Goal: Information Seeking & Learning: Learn about a topic

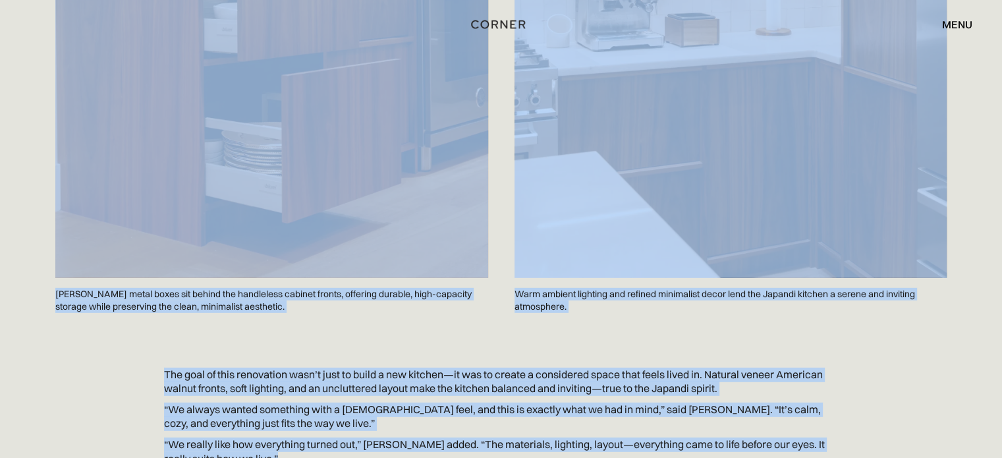
scroll to position [3956, 0]
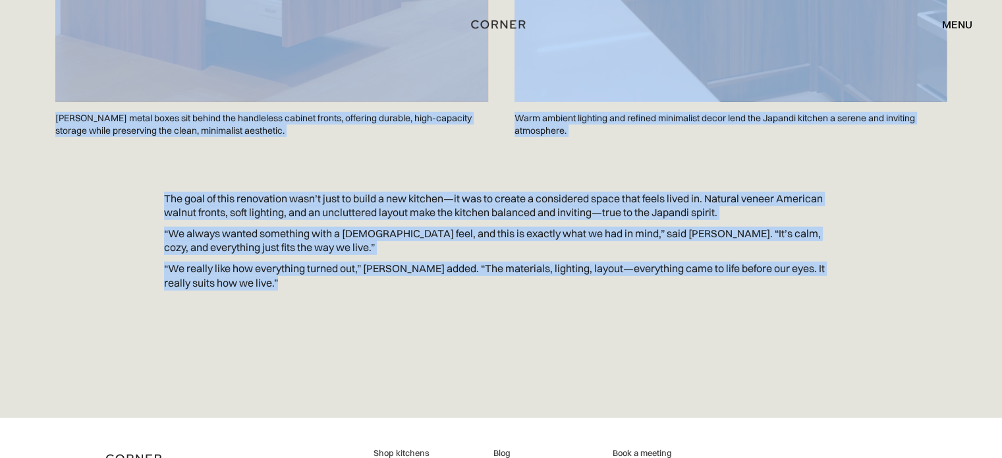
drag, startPoint x: 156, startPoint y: 205, endPoint x: 445, endPoint y: 292, distance: 302.7
copy div "Lore ips Dolo sitam Consec ad Elitseddo eiusm temporinci utlab etd magna aliqua…"
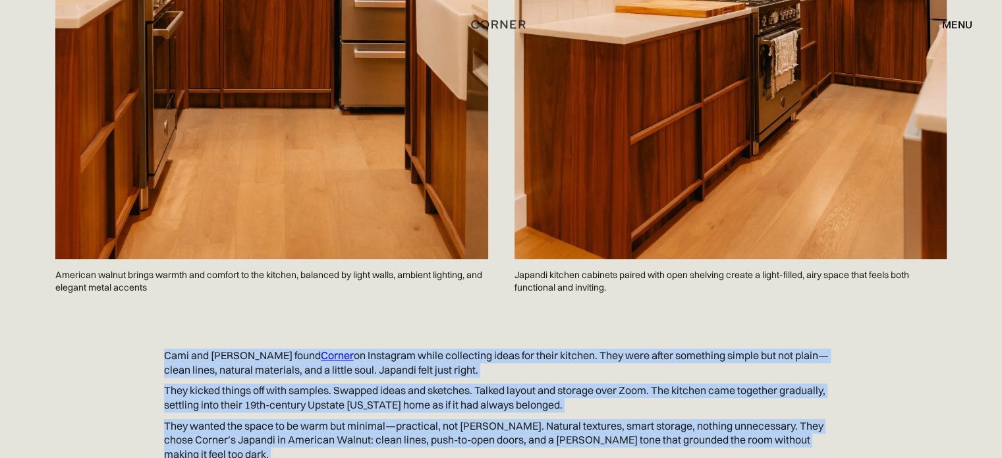
scroll to position [936, 0]
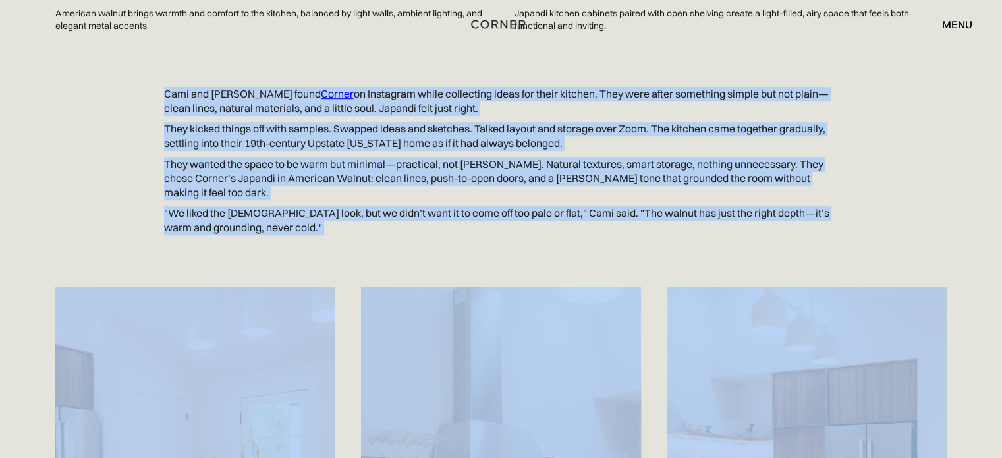
click at [301, 206] on p ""We liked the [DEMOGRAPHIC_DATA] look, but we didn’t want it to come off too pa…" at bounding box center [501, 220] width 675 height 28
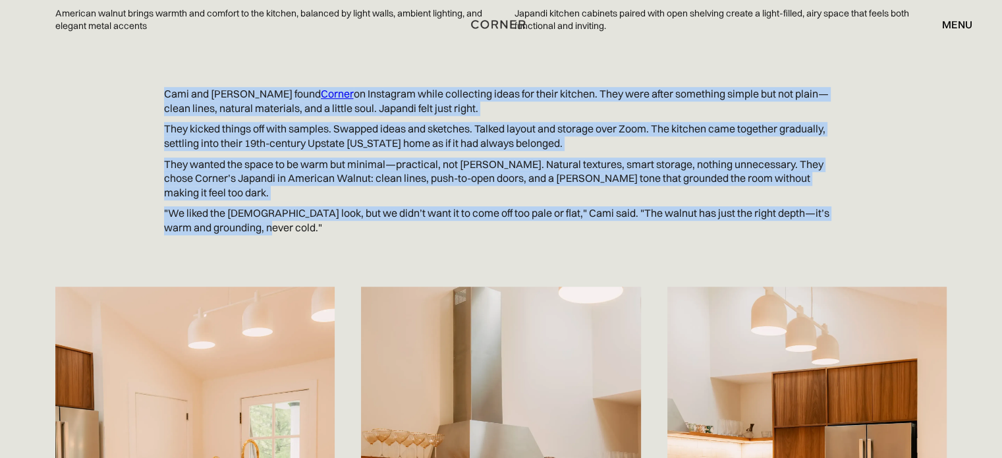
drag, startPoint x: 256, startPoint y: 170, endPoint x: 159, endPoint y: 61, distance: 145.6
click at [159, 87] on div "[PERSON_NAME] and [PERSON_NAME] found Corner on Instagram while collecting idea…" at bounding box center [501, 164] width 843 height 154
copy div "[PERSON_NAME] and [PERSON_NAME] found Corner on Instagram while collecting idea…"
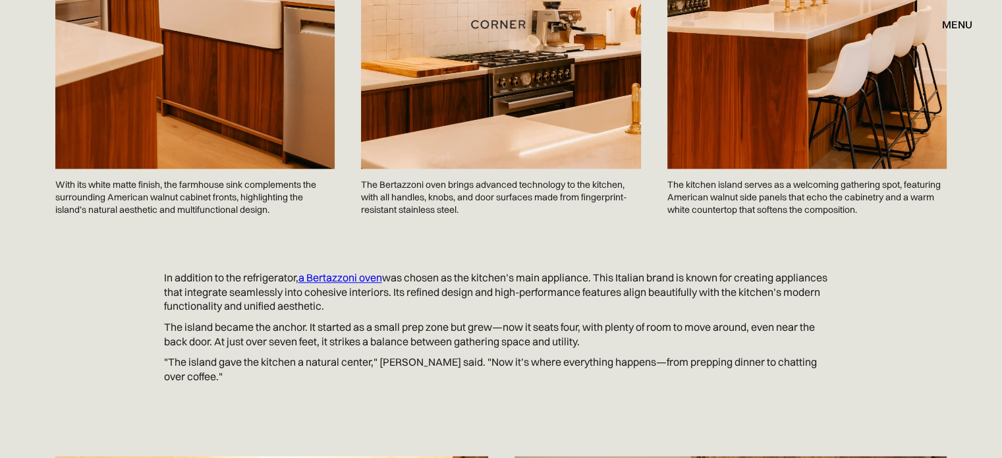
scroll to position [1493, 0]
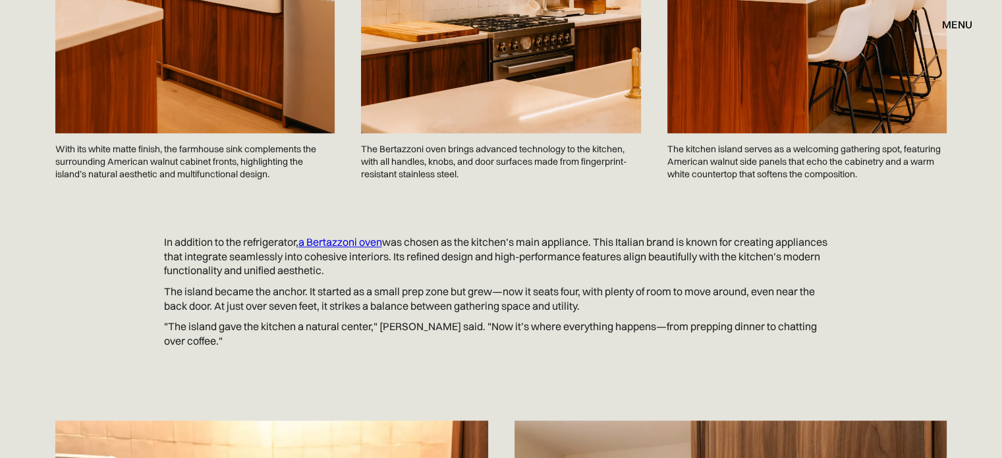
click at [227, 235] on p "In addition to the refrigerator, a Bertazzoni oven was chosen as the kitchen’s …" at bounding box center [501, 256] width 675 height 43
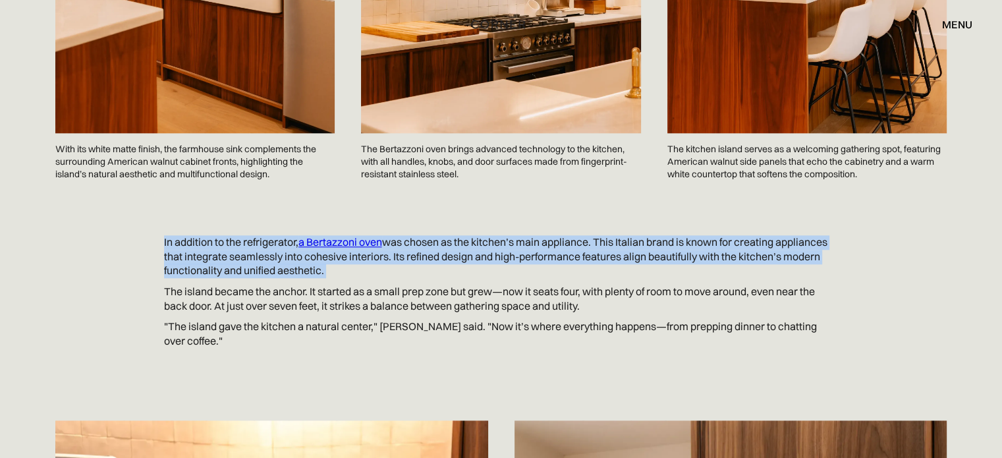
click at [227, 235] on p "In addition to the refrigerator, a Bertazzoni oven was chosen as the kitchen’s …" at bounding box center [501, 256] width 675 height 43
drag, startPoint x: 188, startPoint y: 215, endPoint x: 181, endPoint y: 213, distance: 7.5
click at [186, 235] on p "In addition to the refrigerator, a Bertazzoni oven was chosen as the kitchen’s …" at bounding box center [501, 256] width 675 height 43
click at [169, 235] on p "In addition to the refrigerator, a Bertazzoni oven was chosen as the kitchen’s …" at bounding box center [501, 256] width 675 height 43
click at [164, 235] on p "In addition to the refrigerator, a Bertazzoni oven was chosen as the kitchen’s …" at bounding box center [501, 256] width 675 height 43
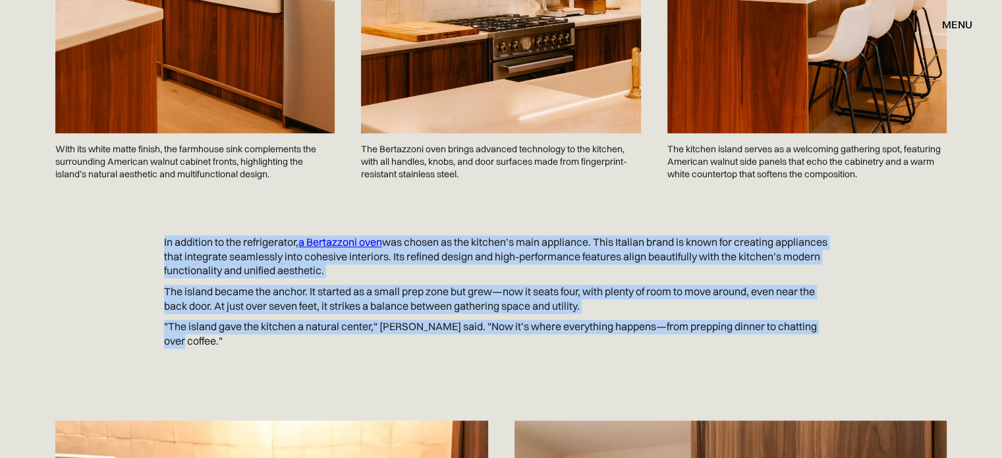
drag, startPoint x: 160, startPoint y: 210, endPoint x: 844, endPoint y: 292, distance: 688.9
click at [844, 292] on div "In addition to the refrigerator, a Bertazzoni oven was chosen as the kitchen’s …" at bounding box center [501, 305] width 843 height 140
copy div "In addition to the refrigerator, a Bertazzoni oven was chosen as the kitchen’s …"
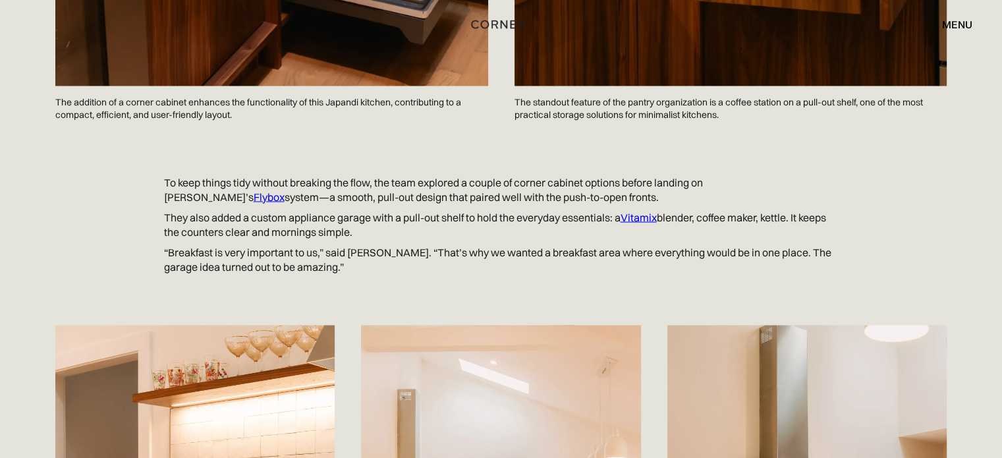
scroll to position [2548, 0]
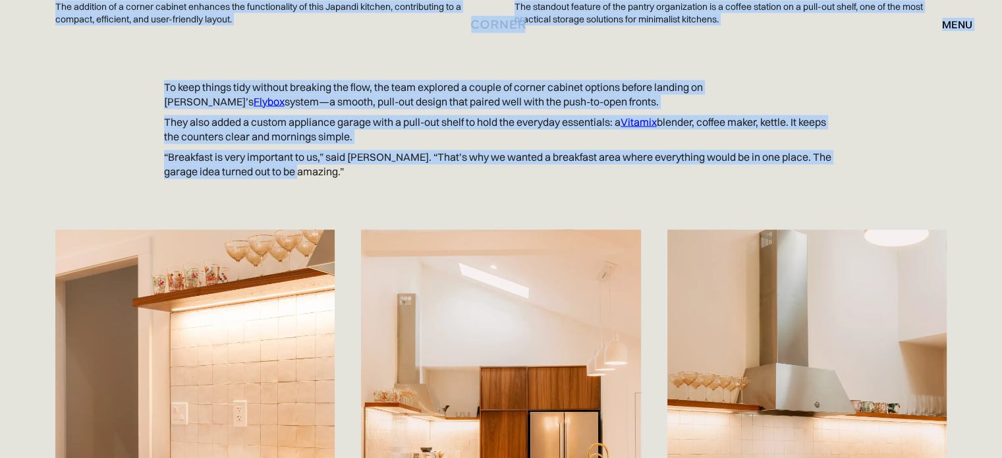
drag, startPoint x: 161, startPoint y: 47, endPoint x: 329, endPoint y: 130, distance: 187.4
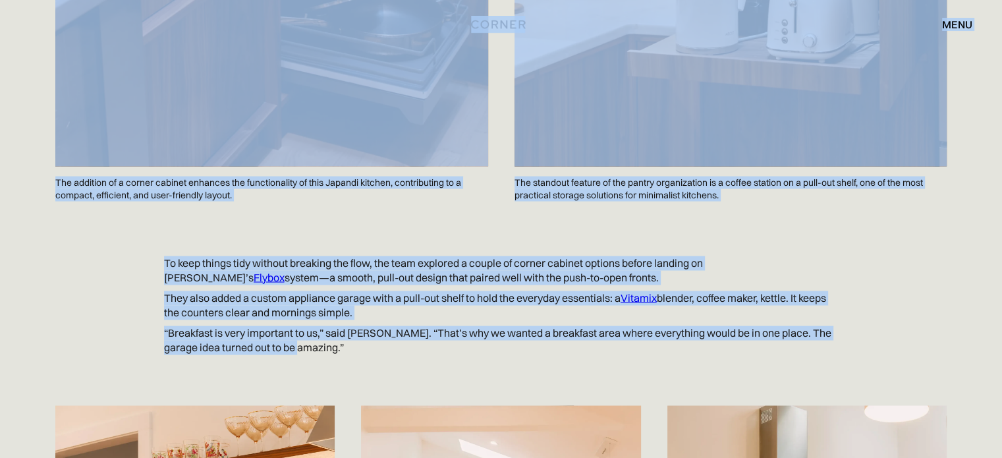
scroll to position [2372, 0]
click at [244, 224] on section "To keep things tidy without breaking the flow, the team explored a couple of co…" at bounding box center [501, 308] width 918 height 169
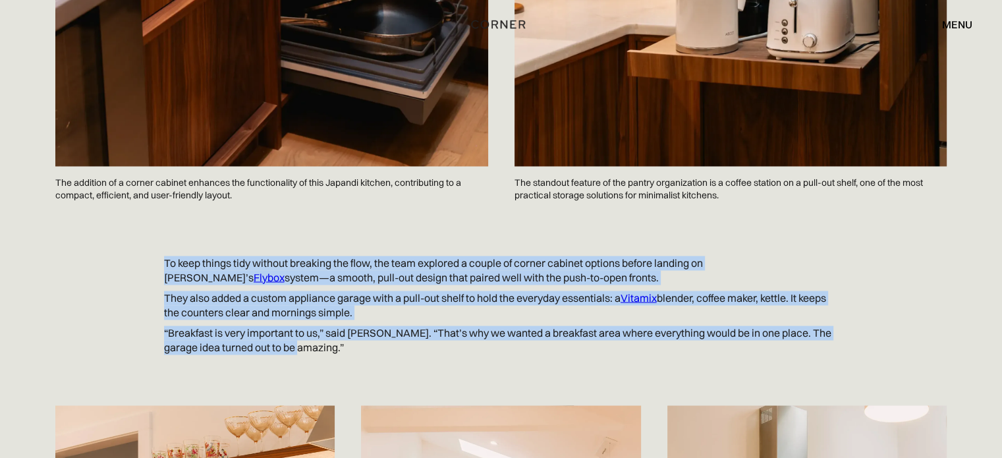
drag, startPoint x: 185, startPoint y: 233, endPoint x: 341, endPoint y: 310, distance: 174.5
click at [341, 310] on div "To keep things tidy without breaking the flow, the team explored a couple of co…" at bounding box center [501, 308] width 843 height 105
copy div "To keep things tidy without breaking the flow, the team explored a couple of co…"
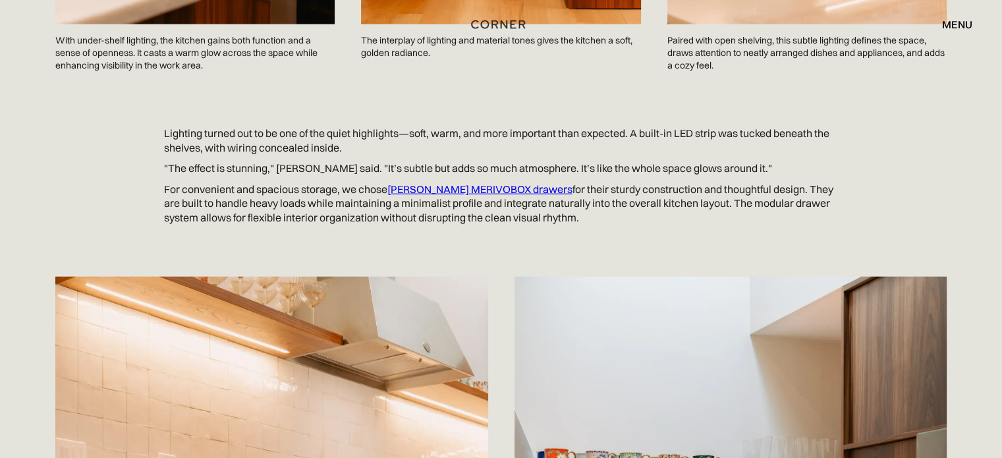
scroll to position [3163, 0]
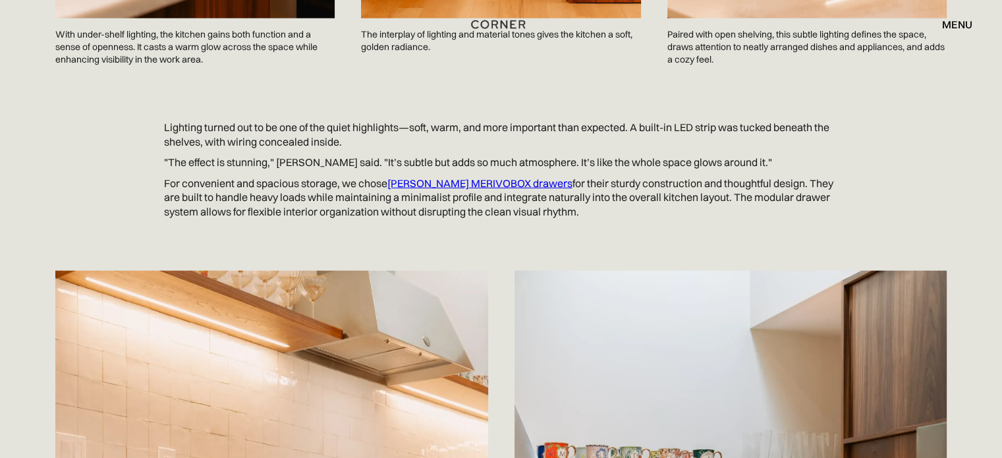
drag, startPoint x: 162, startPoint y: 81, endPoint x: 651, endPoint y: 173, distance: 497.6
click at [651, 173] on div "Lighting turned out to be one of the quiet highlights—soft, warm, and more impo…" at bounding box center [501, 173] width 843 height 105
copy div "Lighting turned out to be one of the quiet highlights—soft, warm, and more impo…"
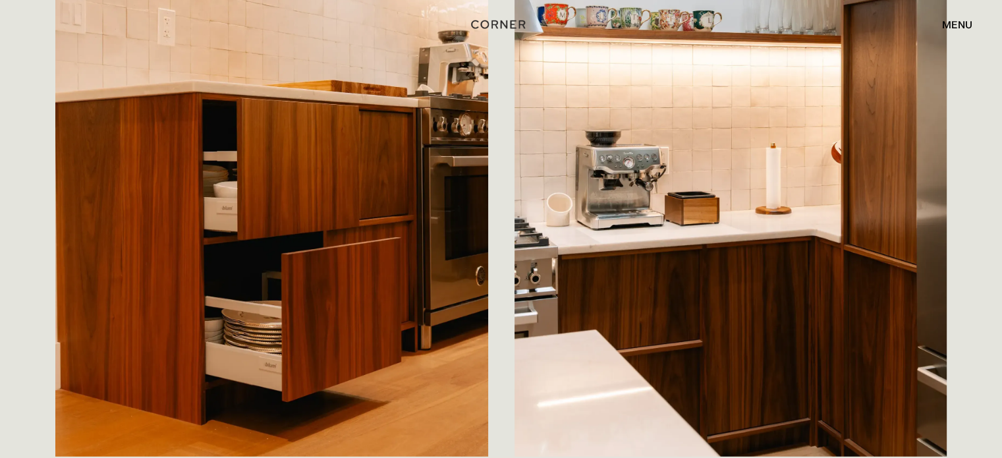
scroll to position [4041, 0]
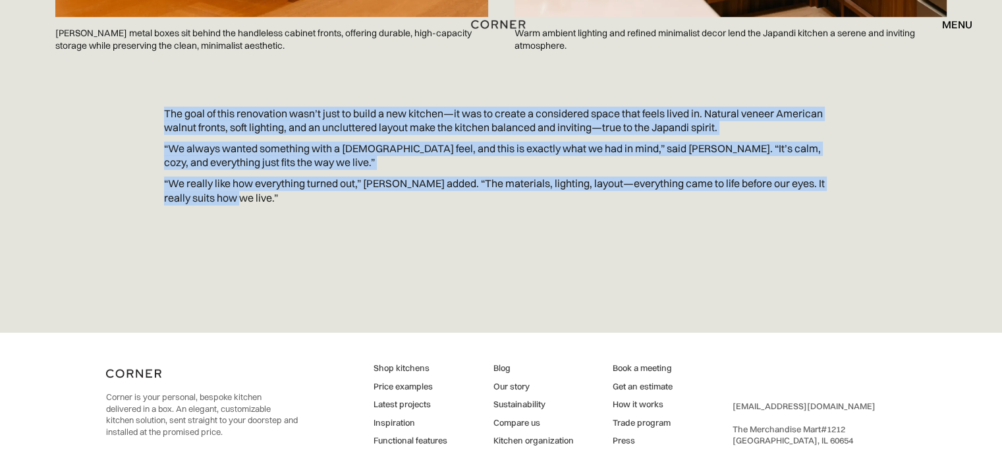
drag, startPoint x: 157, startPoint y: 67, endPoint x: 271, endPoint y: 172, distance: 154.8
click at [271, 172] on section "The goal of this renovation wasn’t just to build a new kitchen—it was to create…" at bounding box center [501, 159] width 918 height 169
copy div "The goal of this renovation wasn’t just to build a new kitchen—it was to create…"
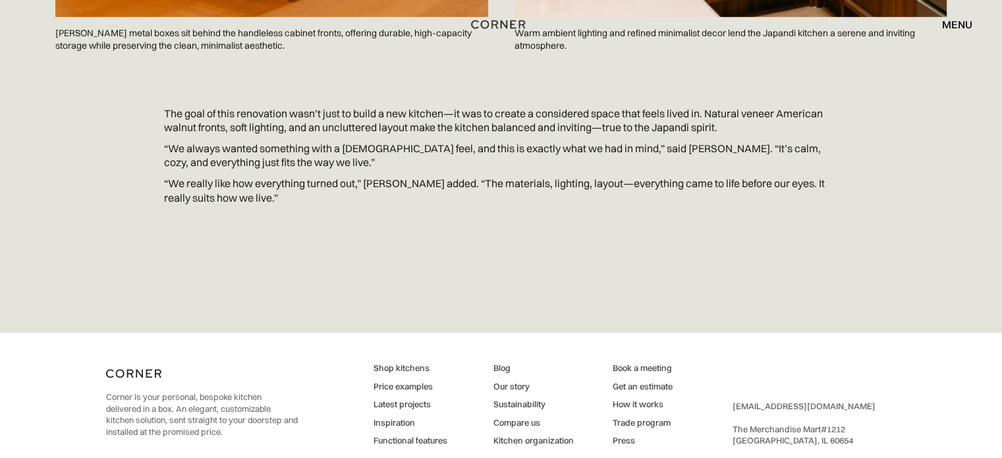
click at [828, 243] on div at bounding box center [730, 256] width 459 height 26
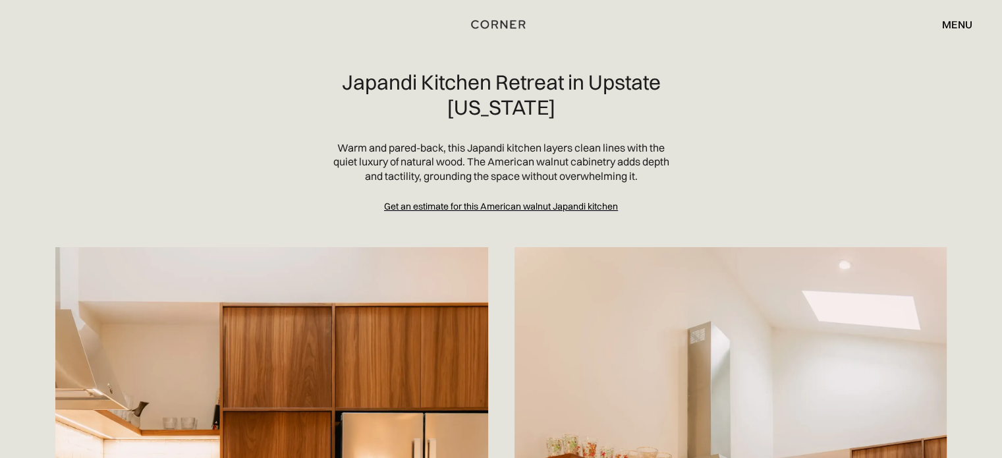
scroll to position [88, 0]
